Goal: Understand process/instructions

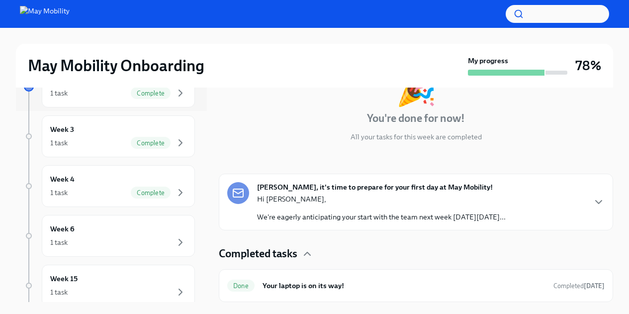
scroll to position [191, 0]
click at [175, 241] on icon "button" at bounding box center [181, 242] width 12 height 12
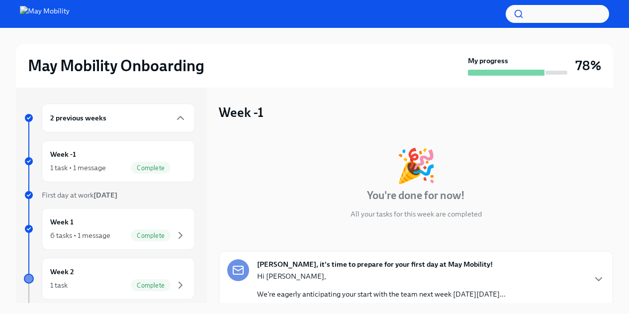
scroll to position [76, 0]
